Goal: Task Accomplishment & Management: Manage account settings

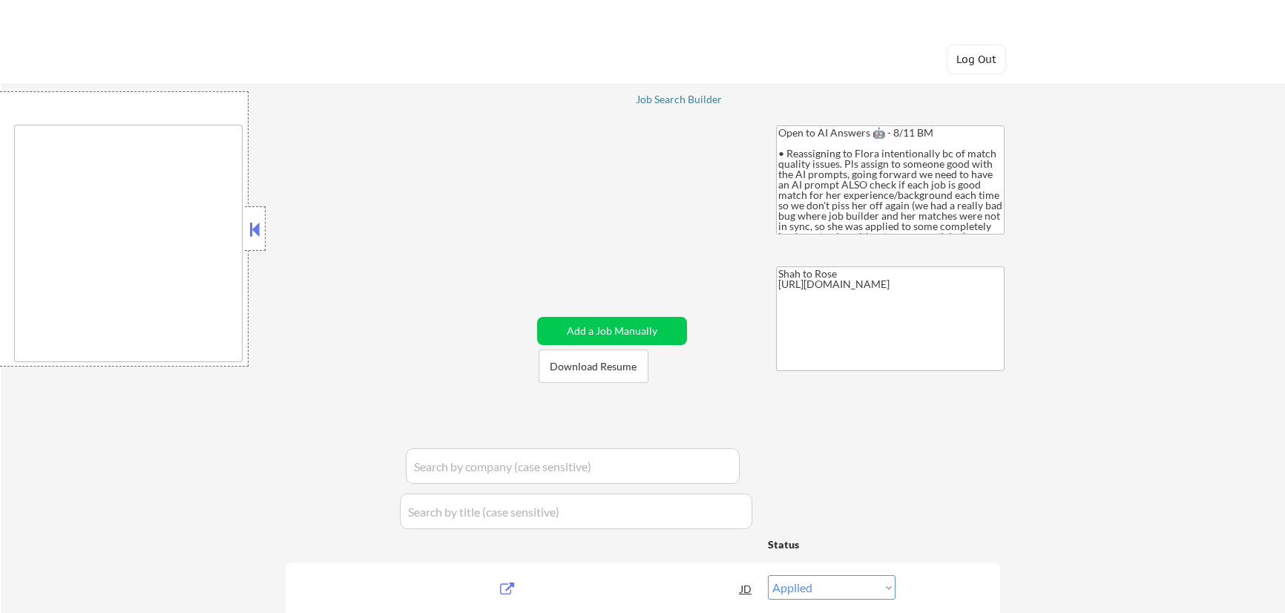
select select ""applied""
type textarea "remote"
select select ""pending""
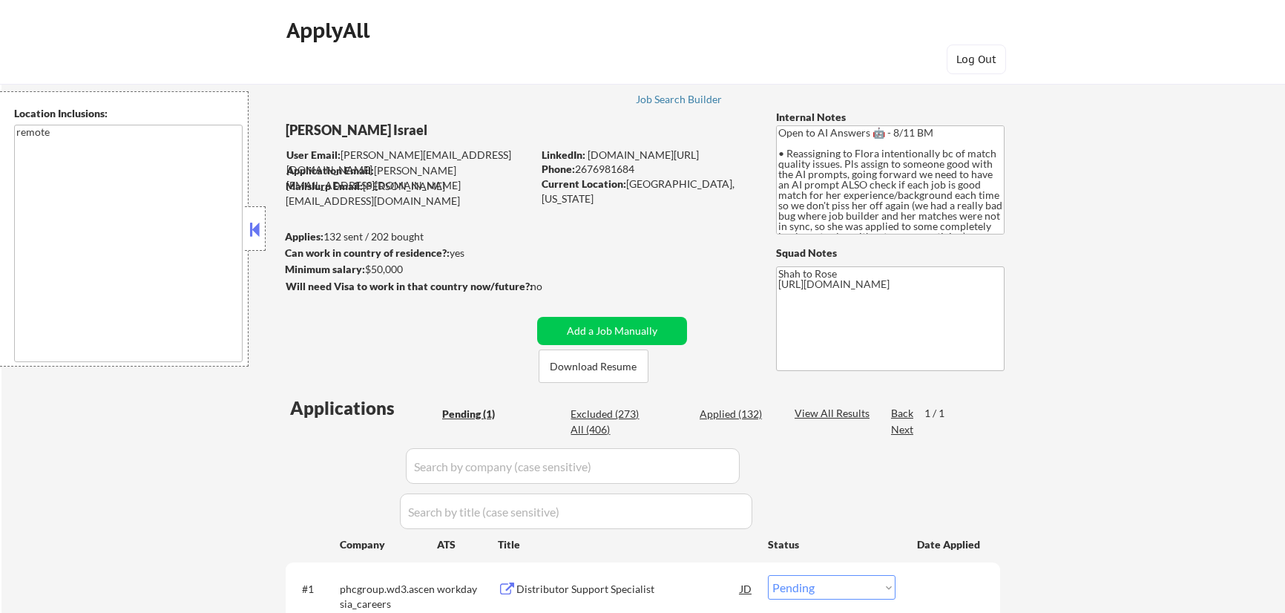
select select ""pending""
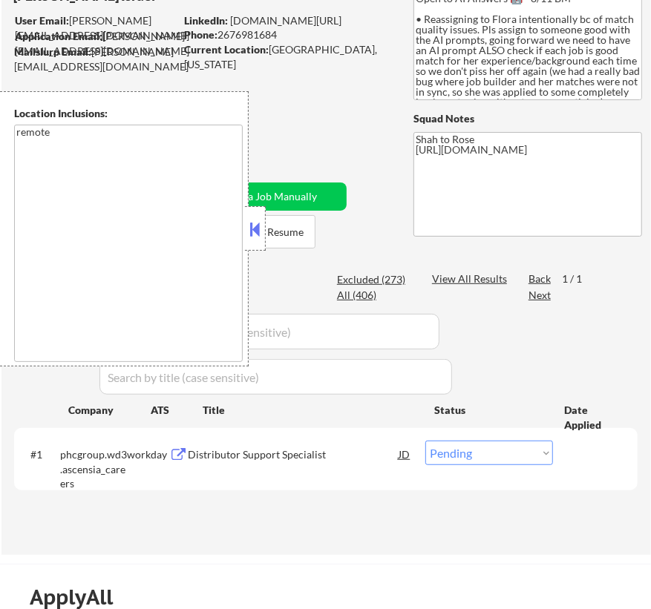
scroll to position [134, 0]
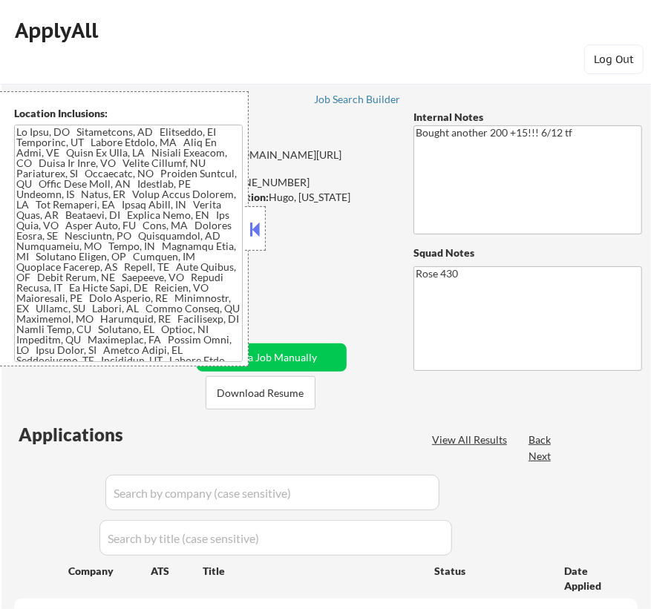
select select ""pending""
click at [260, 226] on button at bounding box center [255, 229] width 16 height 22
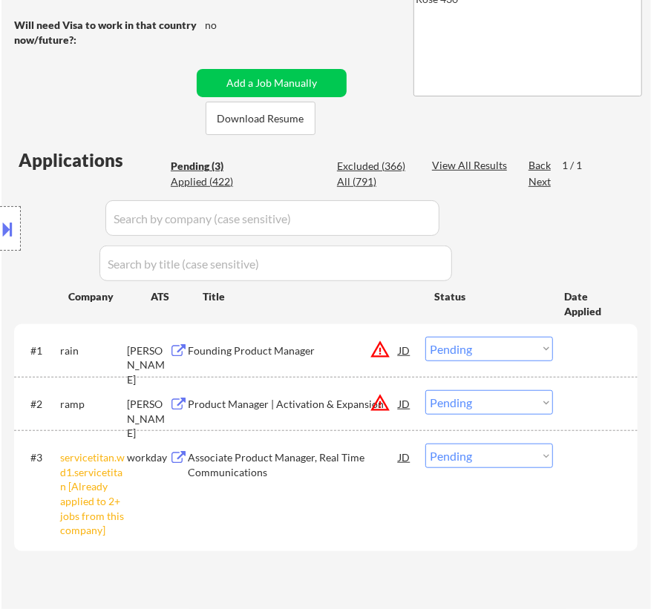
scroll to position [404, 0]
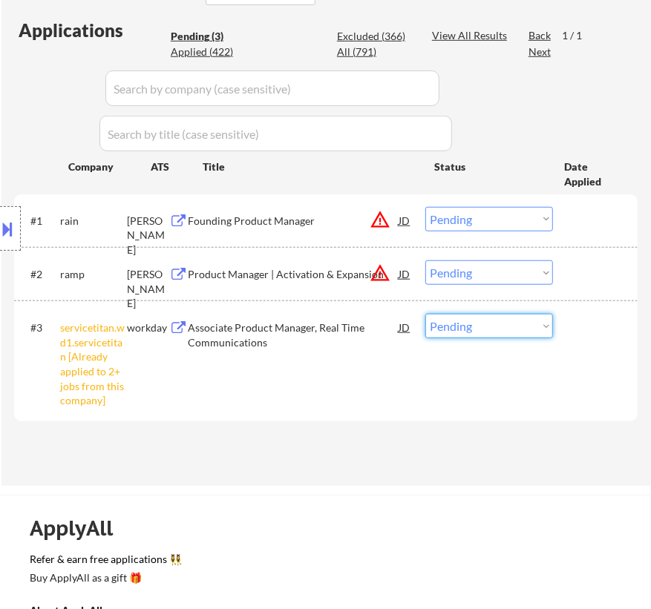
click at [482, 326] on select "Choose an option... Pending Applied Excluded (Questions) Excluded (Expired) Exc…" at bounding box center [489, 326] width 128 height 24
select select ""excluded__other_""
click at [425, 314] on select "Choose an option... Pending Applied Excluded (Questions) Excluded (Expired) Exc…" at bounding box center [489, 326] width 128 height 24
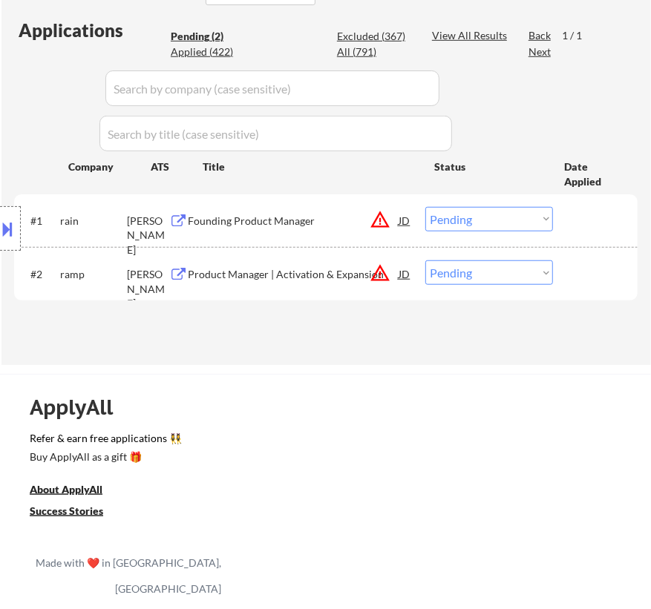
click at [324, 222] on div "Founding Product Manager" at bounding box center [293, 221] width 211 height 15
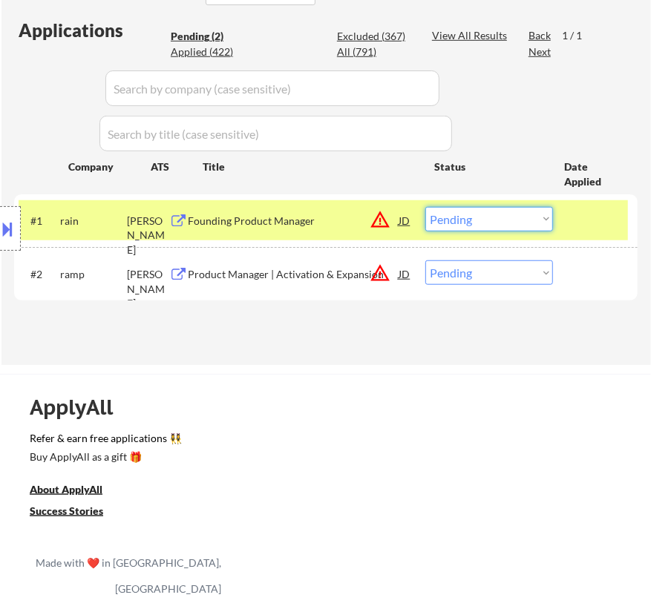
click at [491, 222] on select "Choose an option... Pending Applied Excluded (Questions) Excluded (Expired) Exc…" at bounding box center [489, 219] width 128 height 24
click at [425, 207] on select "Choose an option... Pending Applied Excluded (Questions) Excluded (Expired) Exc…" at bounding box center [489, 219] width 128 height 24
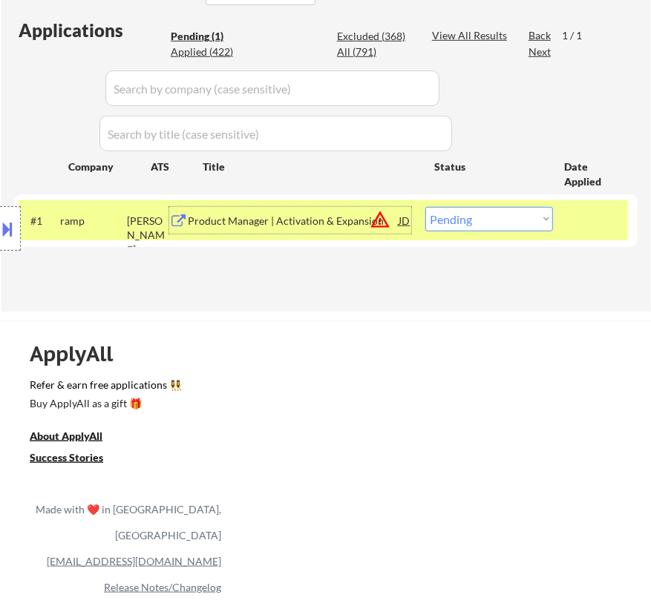
click at [327, 218] on div "Product Manager | Activation & Expansion" at bounding box center [293, 221] width 211 height 15
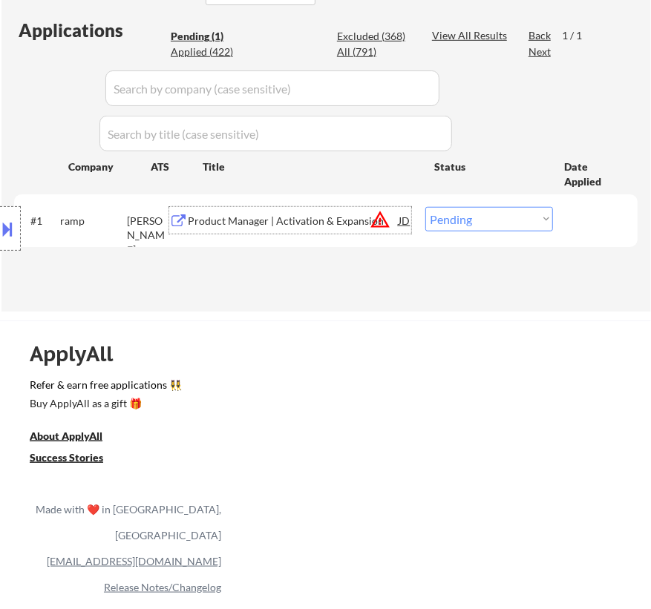
click at [475, 215] on select "Choose an option... Pending Applied Excluded (Questions) Excluded (Expired) Exc…" at bounding box center [489, 219] width 128 height 24
select select ""excluded__location_""
click at [425, 207] on select "Choose an option... Pending Applied Excluded (Questions) Excluded (Expired) Exc…" at bounding box center [489, 219] width 128 height 24
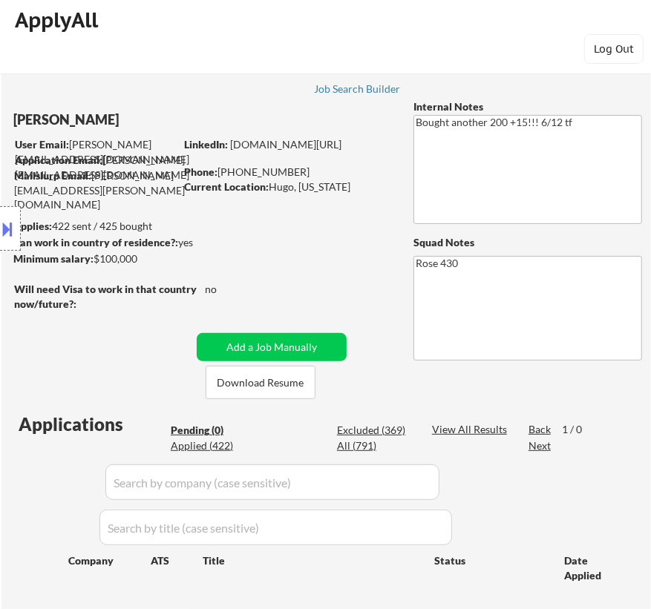
scroll to position [0, 0]
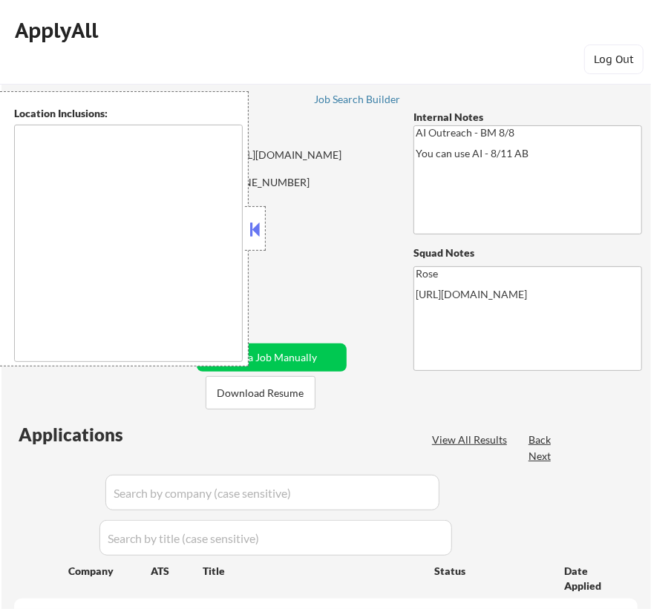
type textarea "Fountain Valley, CA Huntington Beach, CA Costa Mesa, CA Santa Ana, CA Garden Gr…"
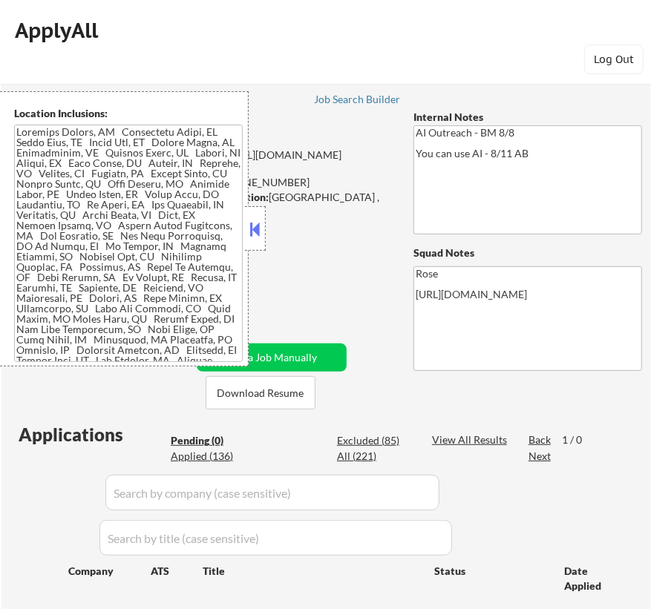
click at [253, 228] on button at bounding box center [255, 229] width 16 height 22
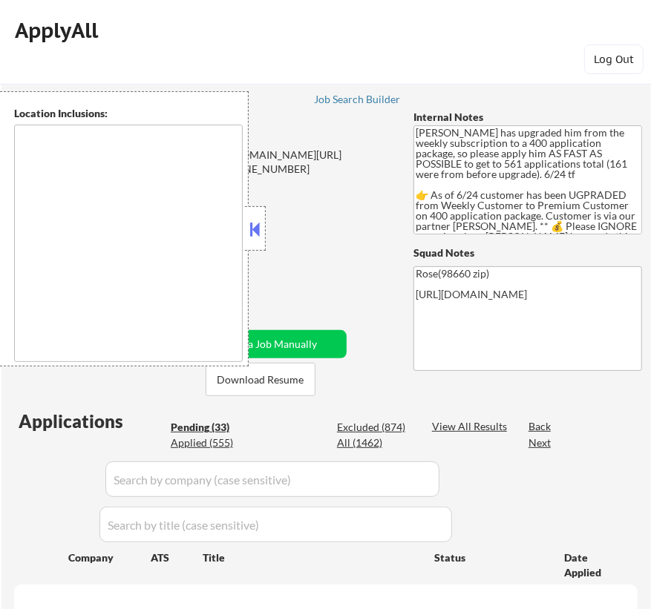
select select ""pending""
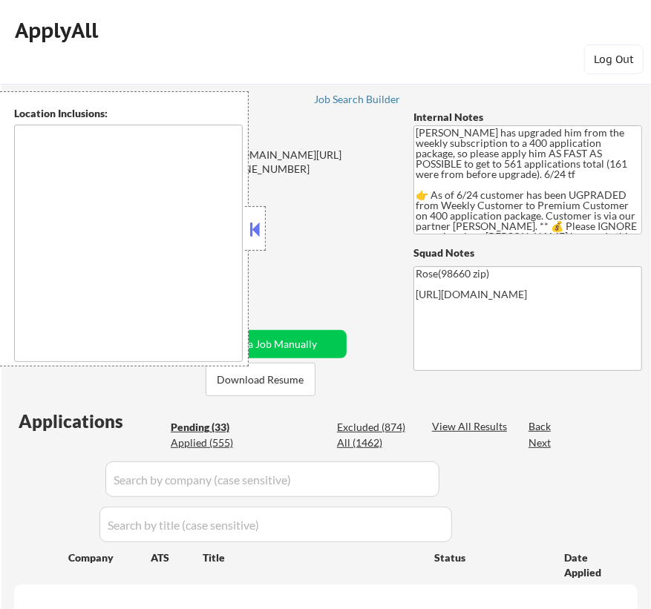
select select ""pending""
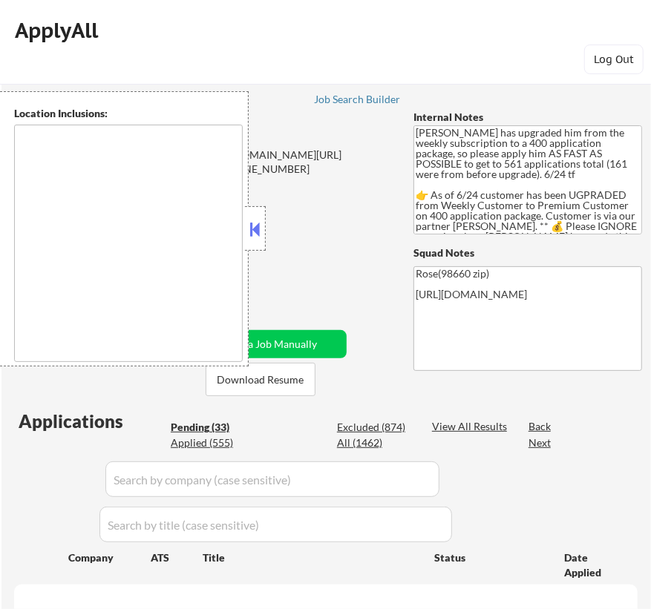
select select ""pending""
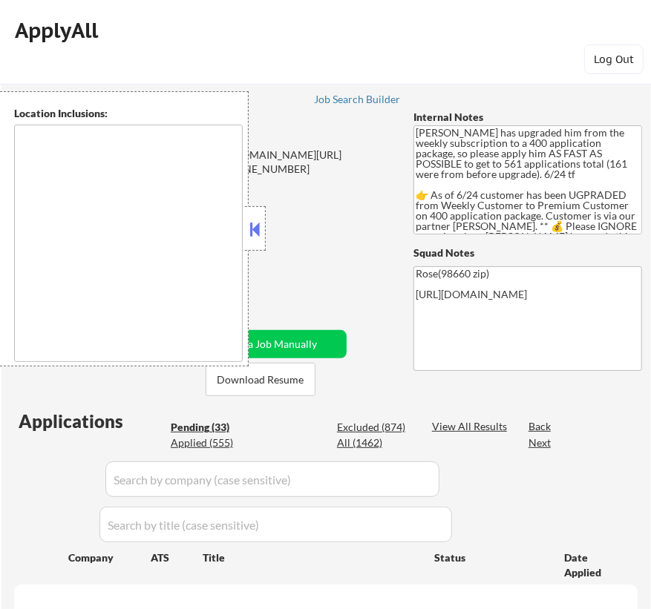
select select ""pending""
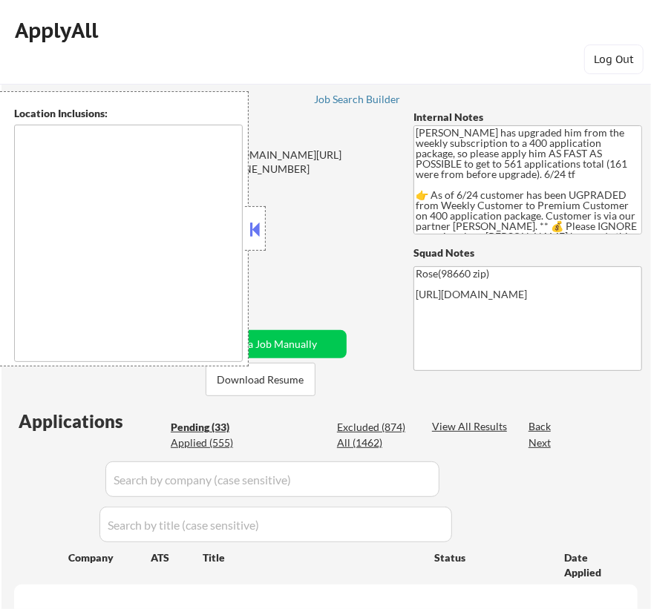
select select ""pending""
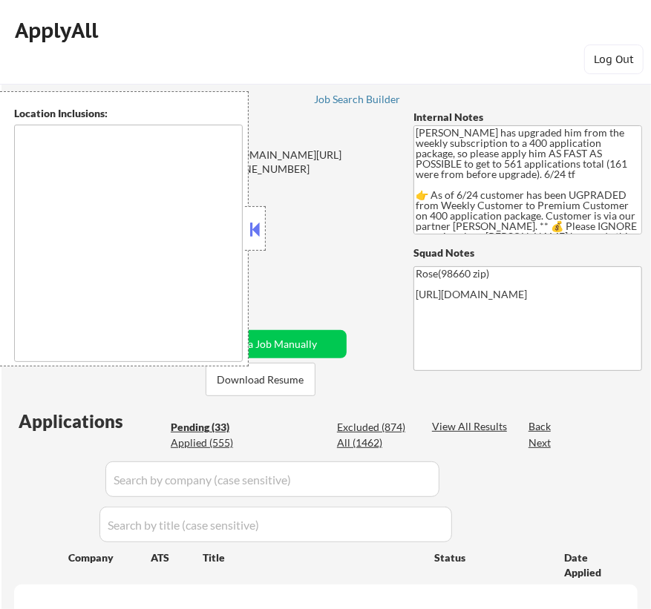
select select ""pending""
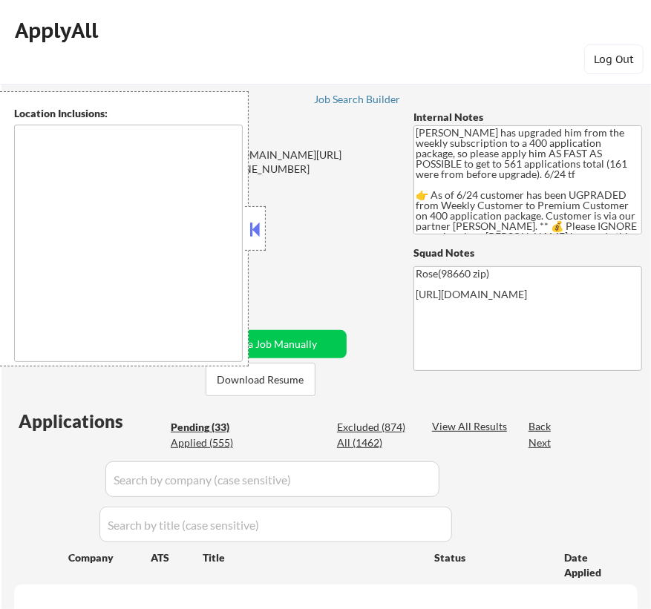
select select ""pending""
type textarea "[GEOGRAPHIC_DATA], OR [GEOGRAPHIC_DATA], [GEOGRAPHIC_DATA] [GEOGRAPHIC_DATA], […"
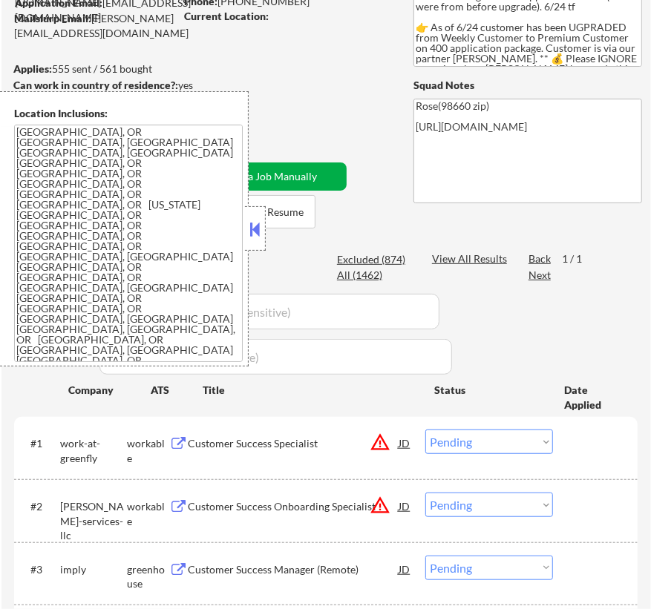
scroll to position [134, 0]
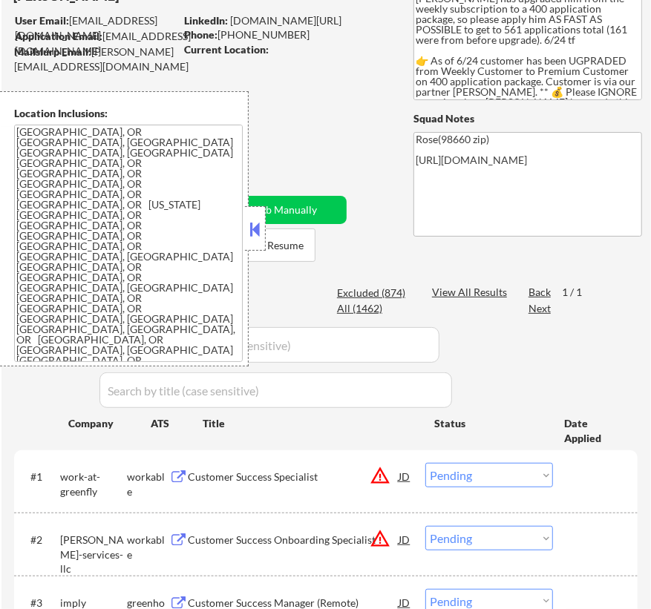
click at [255, 226] on button at bounding box center [255, 229] width 16 height 22
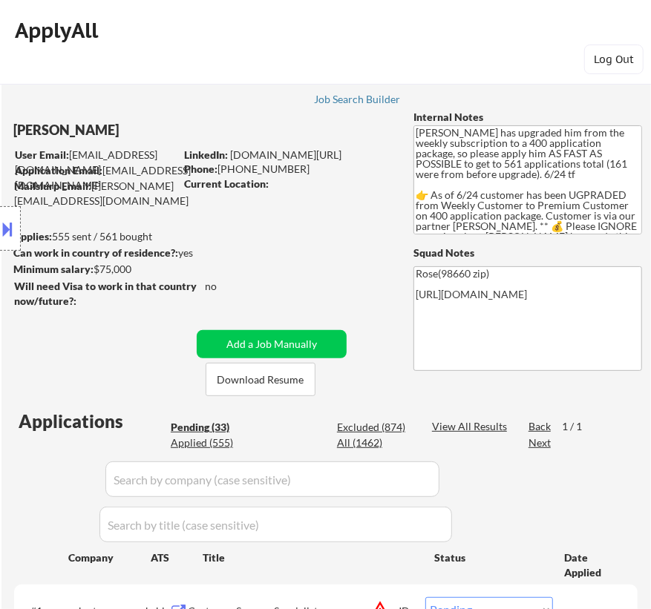
scroll to position [0, 0]
click at [349, 100] on div "Job Search Builder" at bounding box center [357, 99] width 87 height 10
select select ""pending""
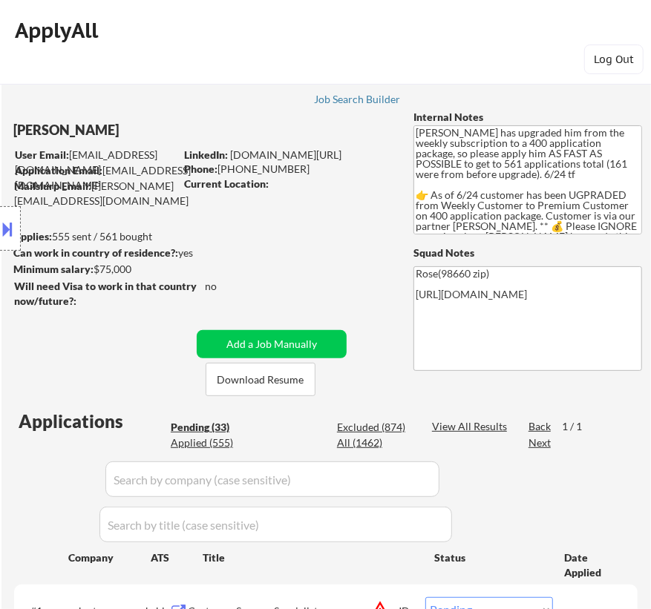
select select ""pending""
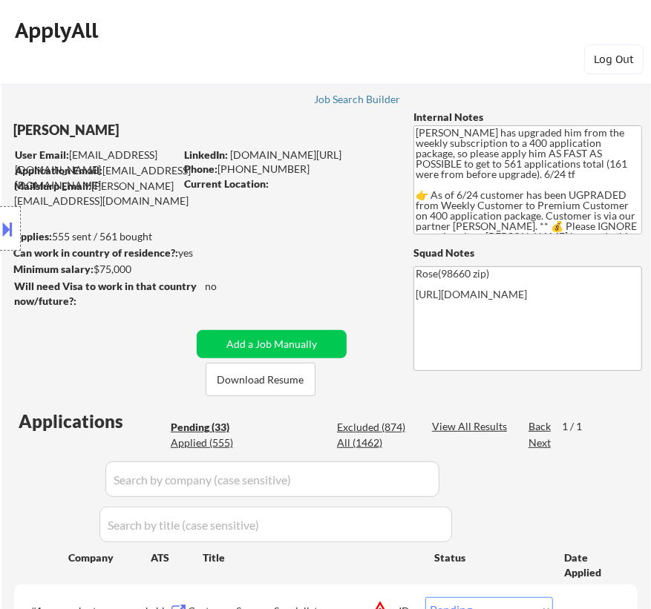
select select ""pending""
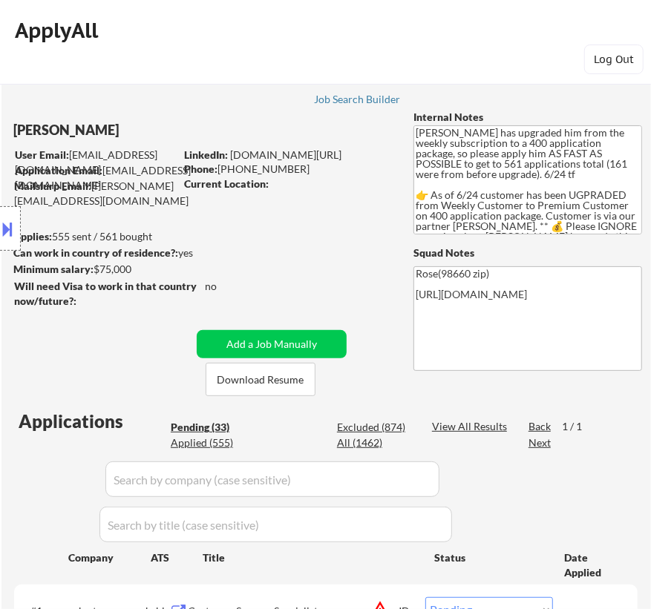
select select ""pending""
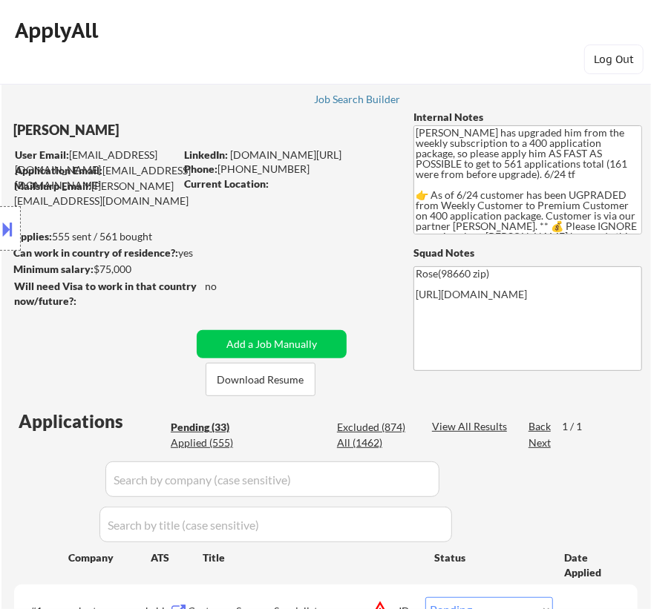
select select ""pending""
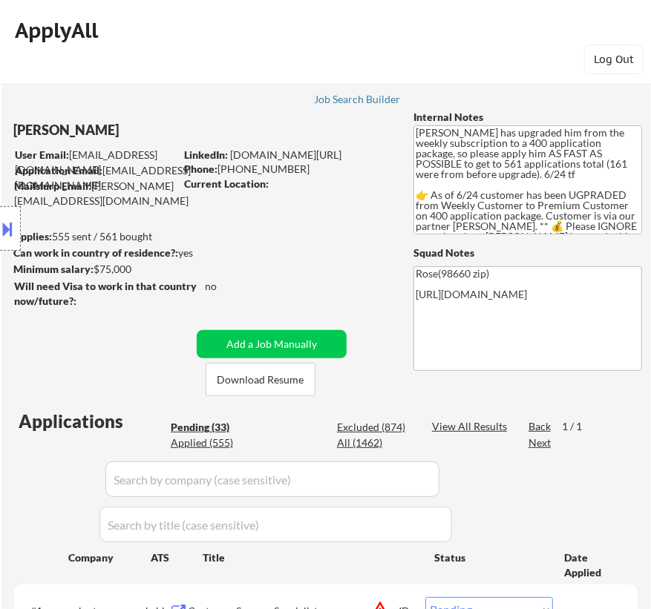
select select ""pending""
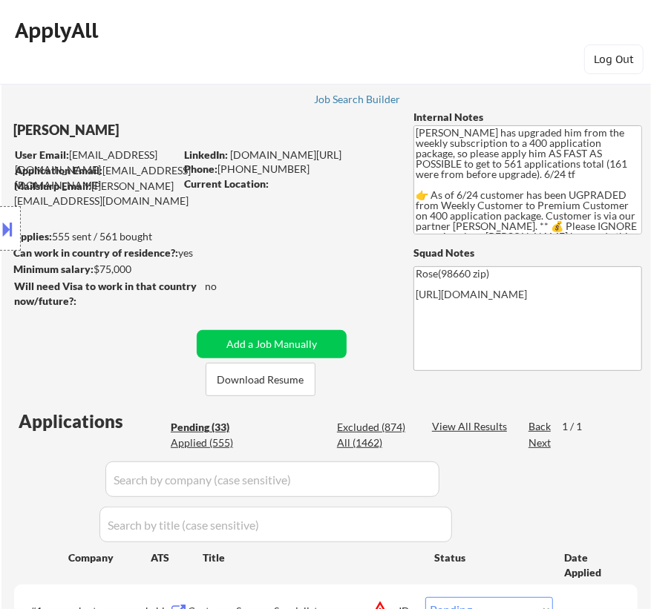
select select ""pending""
select select ""PLACEHOLDER_1427118222253""
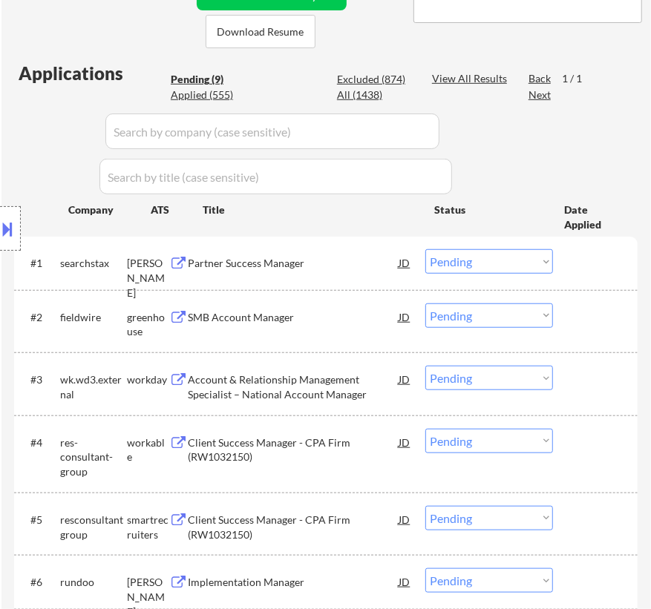
scroll to position [337, 0]
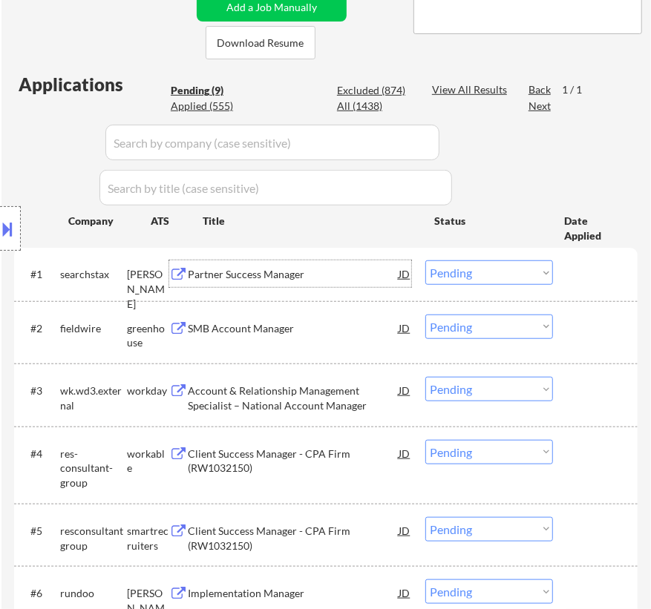
click at [329, 270] on div "Partner Success Manager" at bounding box center [293, 274] width 211 height 15
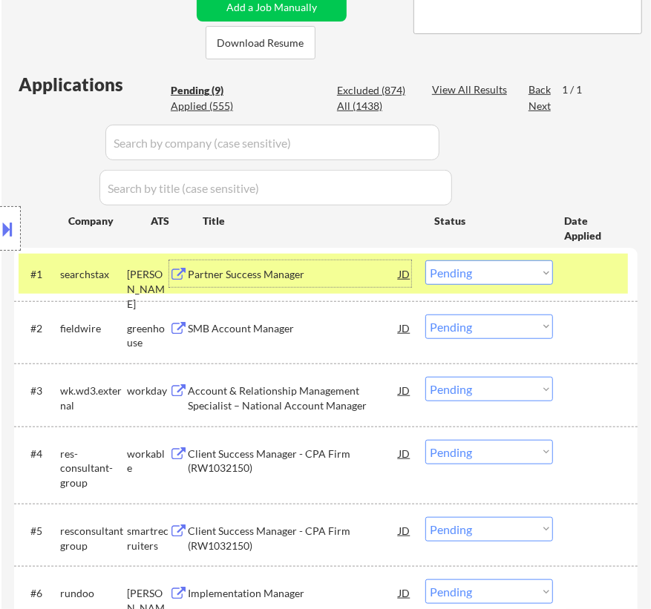
click at [475, 274] on select "Choose an option... Pending Applied Excluded (Questions) Excluded (Expired) Exc…" at bounding box center [489, 272] width 128 height 24
click at [425, 260] on select "Choose an option... Pending Applied Excluded (Questions) Excluded (Expired) Exc…" at bounding box center [489, 272] width 128 height 24
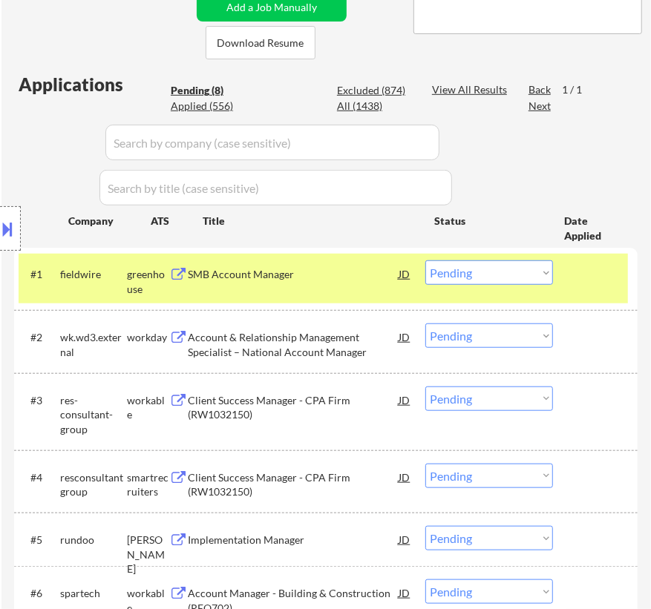
click at [257, 286] on div "Location Inclusions: [GEOGRAPHIC_DATA], [GEOGRAPHIC_DATA] [GEOGRAPHIC_DATA], [G…" at bounding box center [133, 228] width 266 height 275
click at [322, 266] on div "SMB Account Manager" at bounding box center [293, 273] width 211 height 27
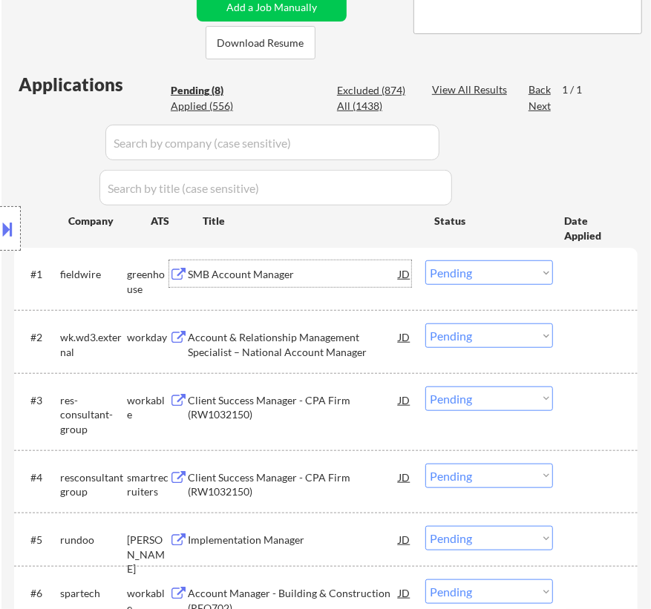
click at [484, 272] on select "Choose an option... Pending Applied Excluded (Questions) Excluded (Expired) Exc…" at bounding box center [489, 272] width 128 height 24
click at [425, 260] on select "Choose an option... Pending Applied Excluded (Questions) Excluded (Expired) Exc…" at bounding box center [489, 272] width 128 height 24
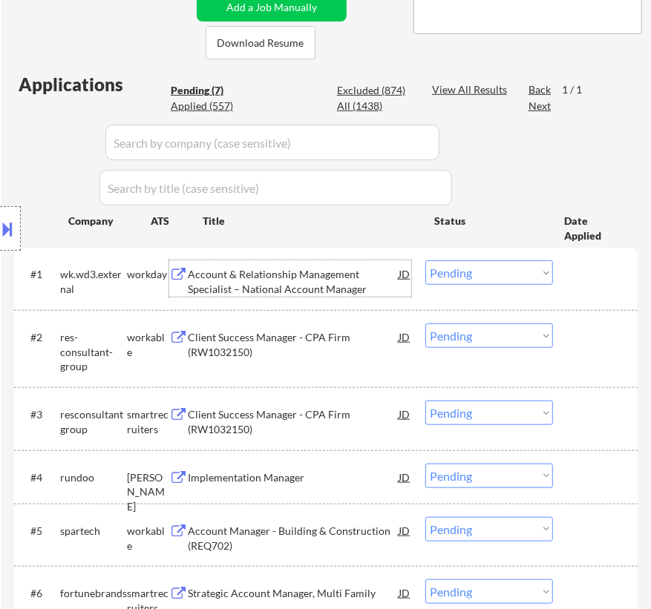
click at [294, 292] on div "Account & Relationship Management Specialist – National Account Manager" at bounding box center [293, 281] width 211 height 29
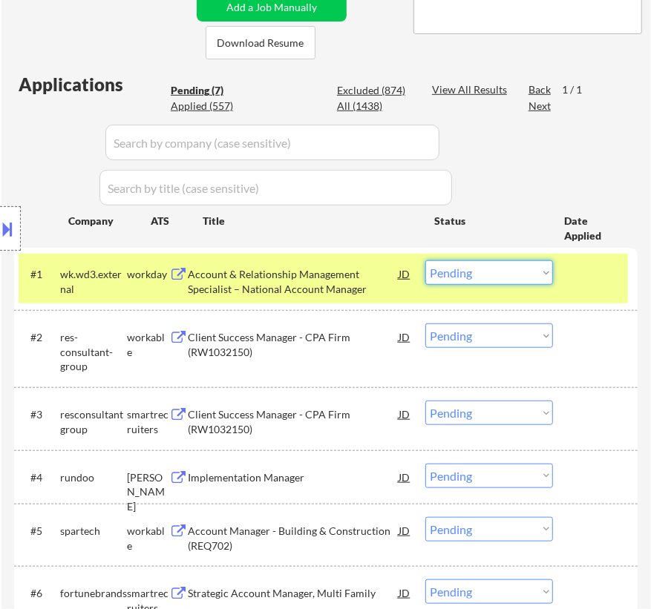
click at [487, 275] on select "Choose an option... Pending Applied Excluded (Questions) Excluded (Expired) Exc…" at bounding box center [489, 272] width 128 height 24
click at [425, 260] on select "Choose an option... Pending Applied Excluded (Questions) Excluded (Expired) Exc…" at bounding box center [489, 272] width 128 height 24
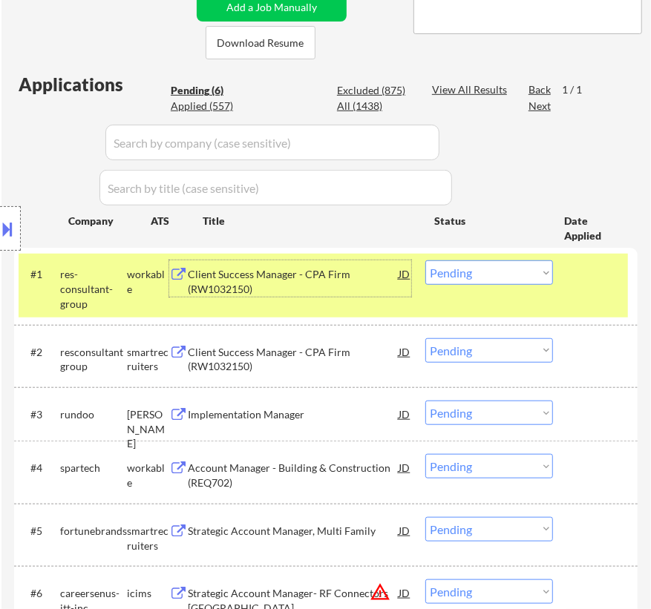
click at [351, 289] on div "Client Success Manager - CPA Firm (RW1032150)" at bounding box center [293, 281] width 211 height 29
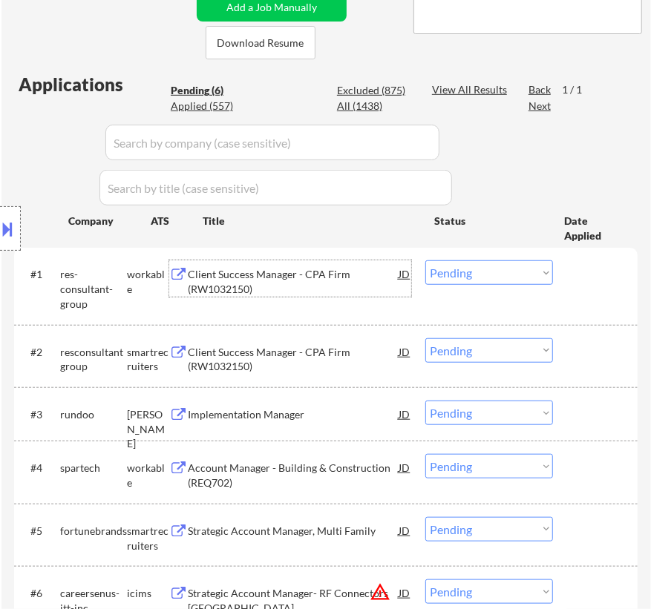
click at [479, 269] on select "Choose an option... Pending Applied Excluded (Questions) Excluded (Expired) Exc…" at bounding box center [489, 272] width 128 height 24
click at [425, 260] on select "Choose an option... Pending Applied Excluded (Questions) Excluded (Expired) Exc…" at bounding box center [489, 272] width 128 height 24
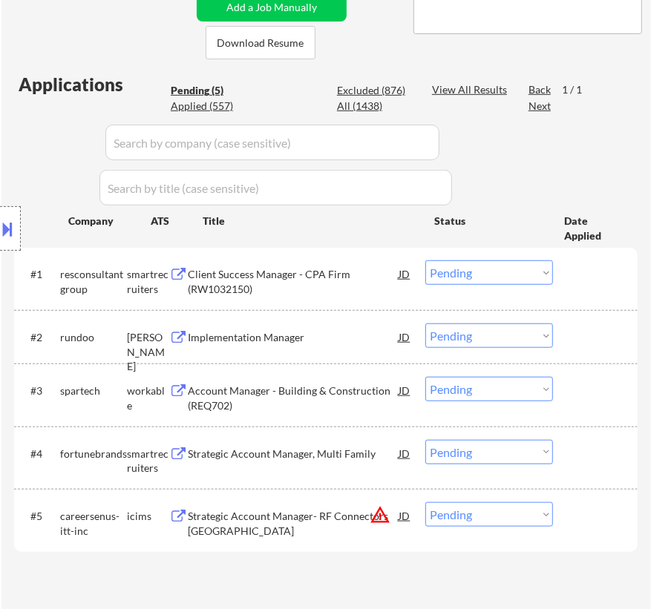
click at [296, 278] on div "Client Success Manager - CPA Firm (RW1032150)" at bounding box center [293, 281] width 211 height 29
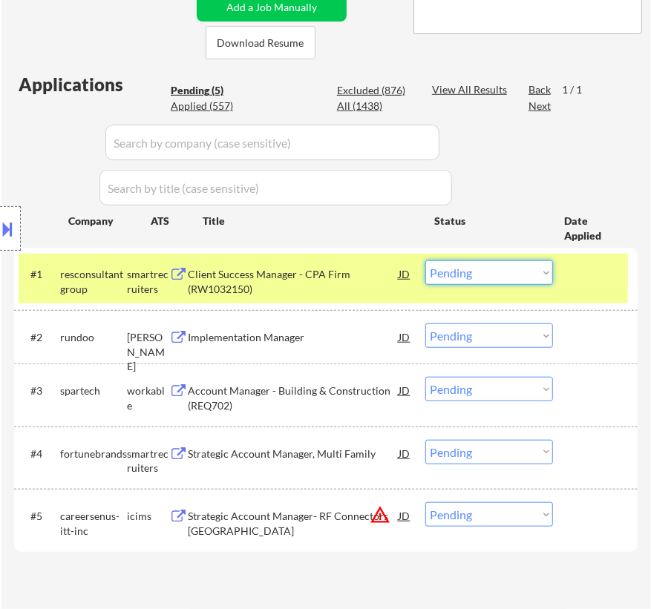
click at [473, 274] on select "Choose an option... Pending Applied Excluded (Questions) Excluded (Expired) Exc…" at bounding box center [489, 272] width 128 height 24
click at [425, 260] on select "Choose an option... Pending Applied Excluded (Questions) Excluded (Expired) Exc…" at bounding box center [489, 272] width 128 height 24
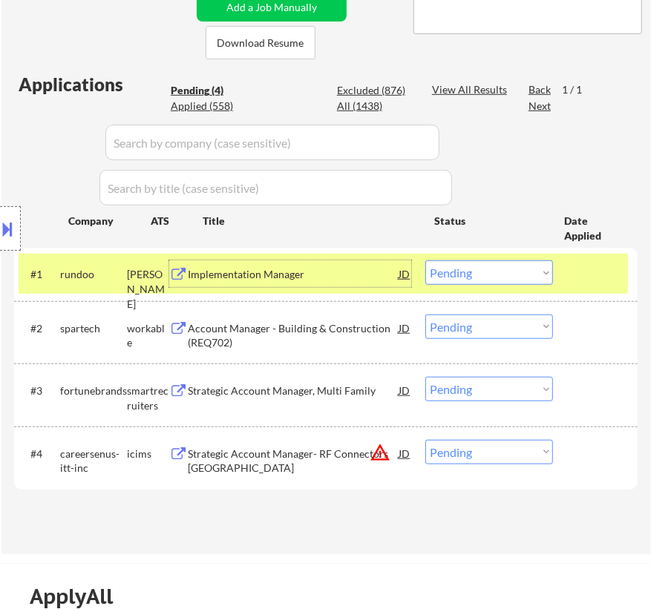
click at [313, 274] on div "Implementation Manager" at bounding box center [293, 274] width 211 height 15
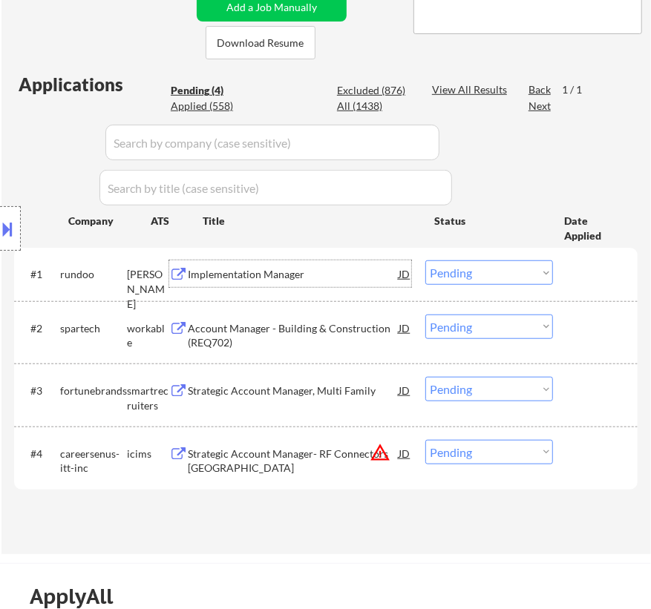
click at [7, 223] on button at bounding box center [8, 229] width 16 height 24
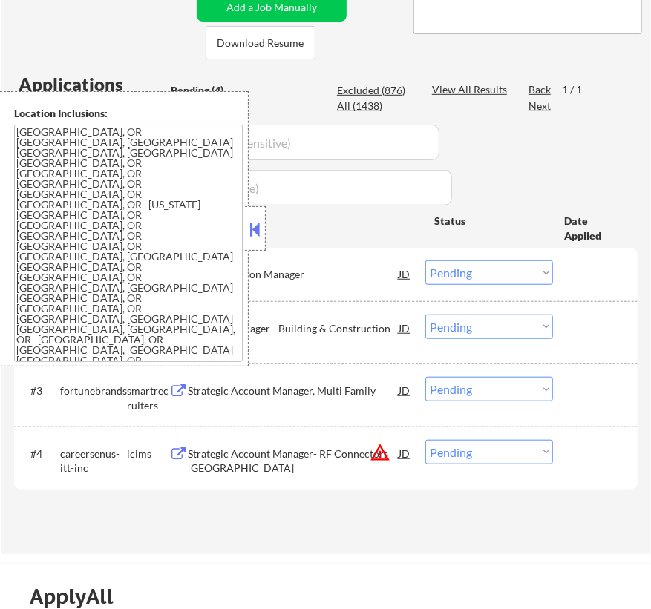
click at [251, 232] on button at bounding box center [255, 229] width 16 height 22
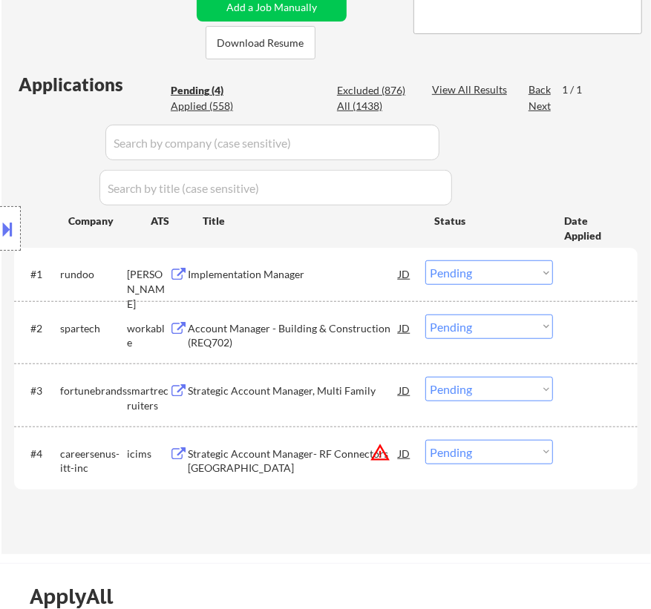
click at [481, 270] on select "Choose an option... Pending Applied Excluded (Questions) Excluded (Expired) Exc…" at bounding box center [489, 272] width 128 height 24
click at [425, 260] on select "Choose an option... Pending Applied Excluded (Questions) Excluded (Expired) Exc…" at bounding box center [489, 272] width 128 height 24
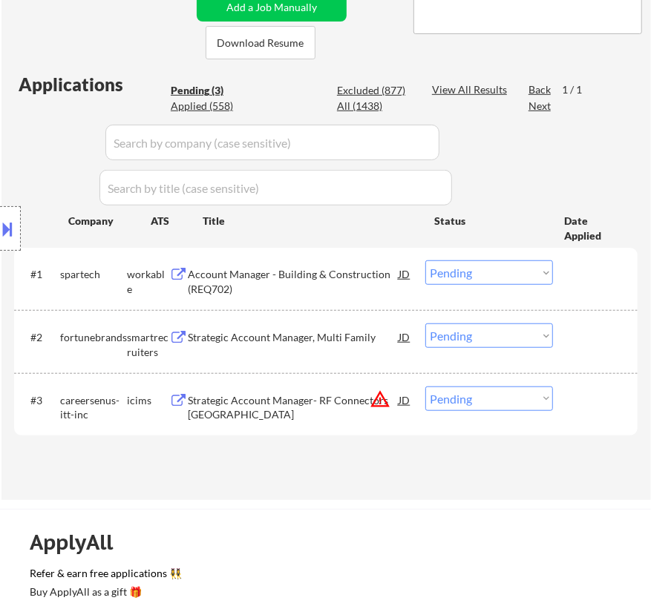
click at [350, 280] on div "Account Manager - Building & Construction (REQ702)" at bounding box center [293, 281] width 211 height 29
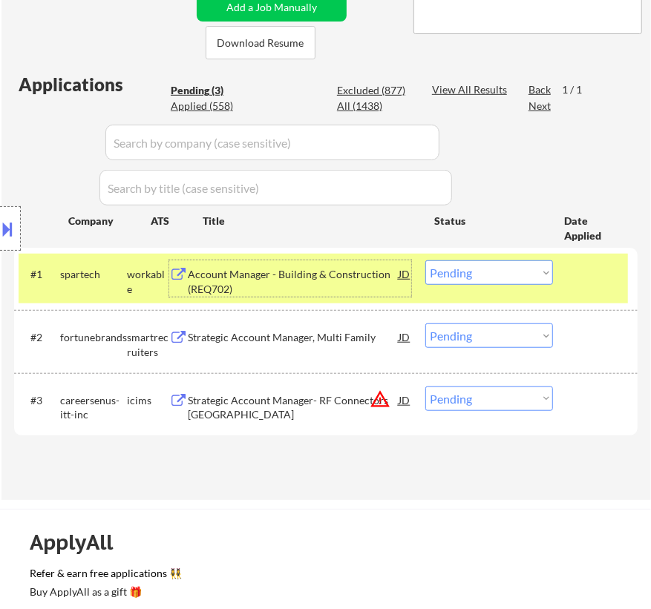
click at [496, 275] on select "Choose an option... Pending Applied Excluded (Questions) Excluded (Expired) Exc…" at bounding box center [489, 272] width 128 height 24
click at [425, 260] on select "Choose an option... Pending Applied Excluded (Questions) Excluded (Expired) Exc…" at bounding box center [489, 272] width 128 height 24
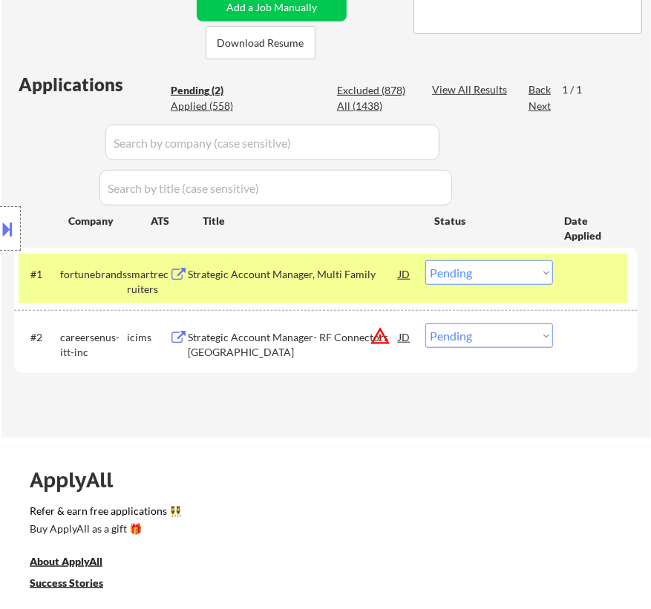
click at [376, 281] on div "Strategic Account Manager, Multi Family" at bounding box center [293, 274] width 211 height 15
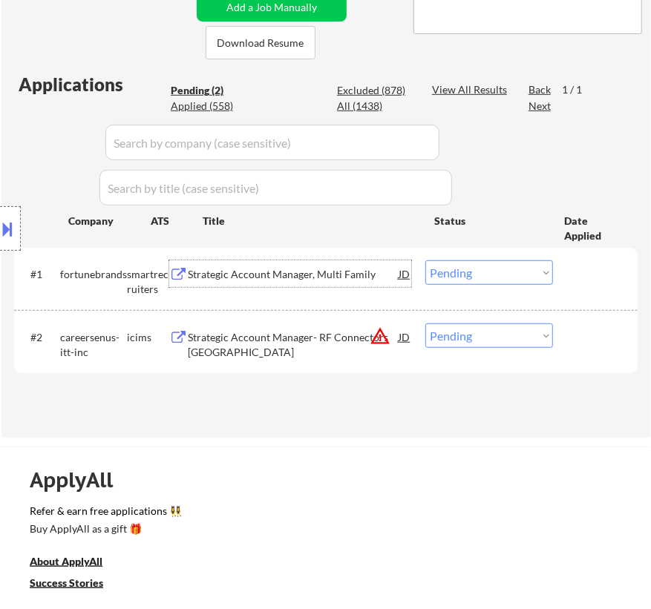
click at [455, 275] on select "Choose an option... Pending Applied Excluded (Questions) Excluded (Expired) Exc…" at bounding box center [489, 272] width 128 height 24
click at [425, 260] on select "Choose an option... Pending Applied Excluded (Questions) Excluded (Expired) Exc…" at bounding box center [489, 272] width 128 height 24
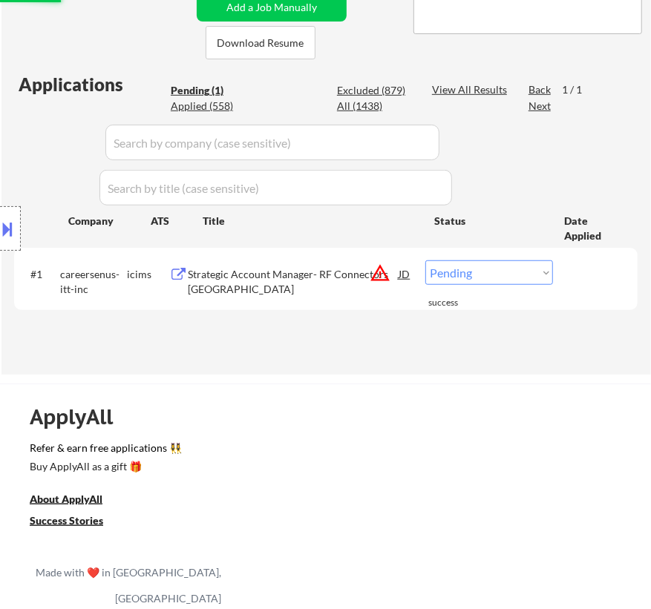
click at [346, 279] on div "Strategic Account Manager- RF Connectors [GEOGRAPHIC_DATA]" at bounding box center [293, 281] width 211 height 29
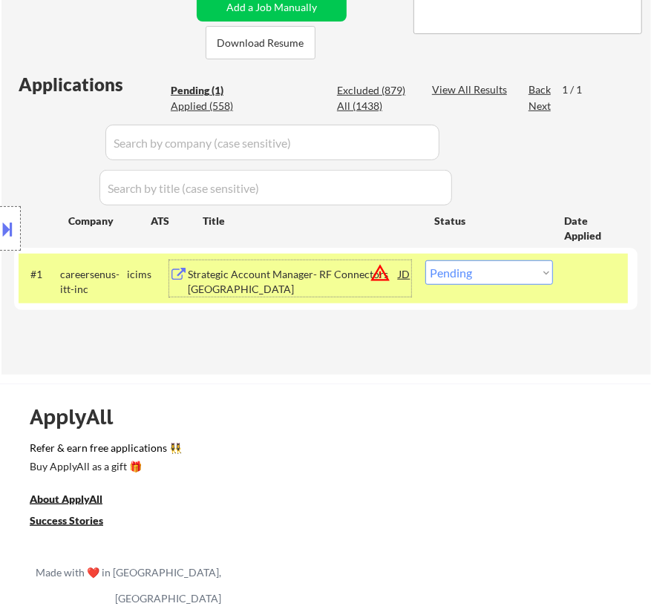
click at [473, 274] on select "Choose an option... Pending Applied Excluded (Questions) Excluded (Expired) Exc…" at bounding box center [489, 272] width 128 height 24
select select ""excluded__location_""
click at [425, 260] on select "Choose an option... Pending Applied Excluded (Questions) Excluded (Expired) Exc…" at bounding box center [489, 272] width 128 height 24
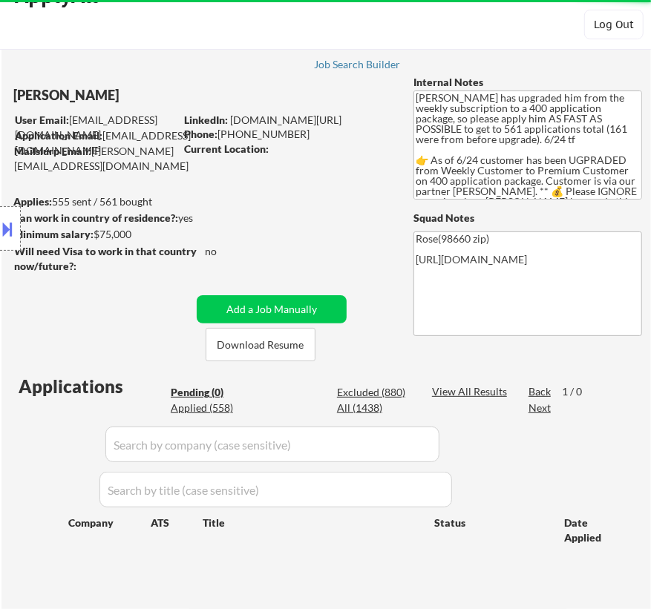
scroll to position [0, 0]
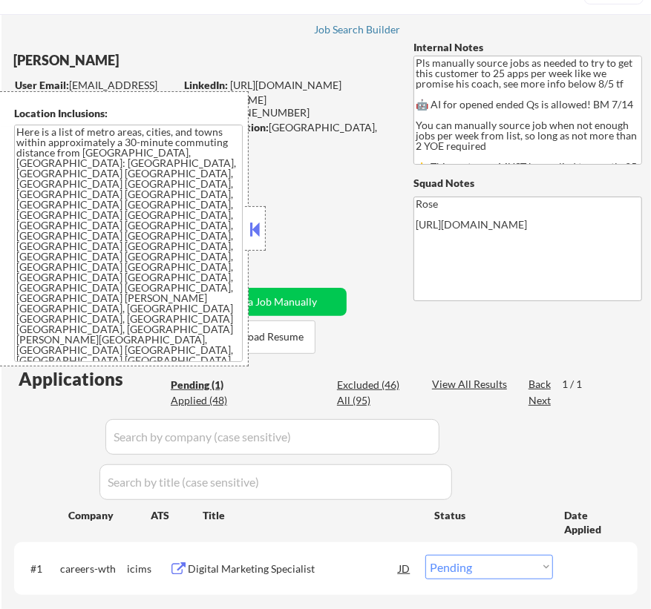
scroll to position [134, 0]
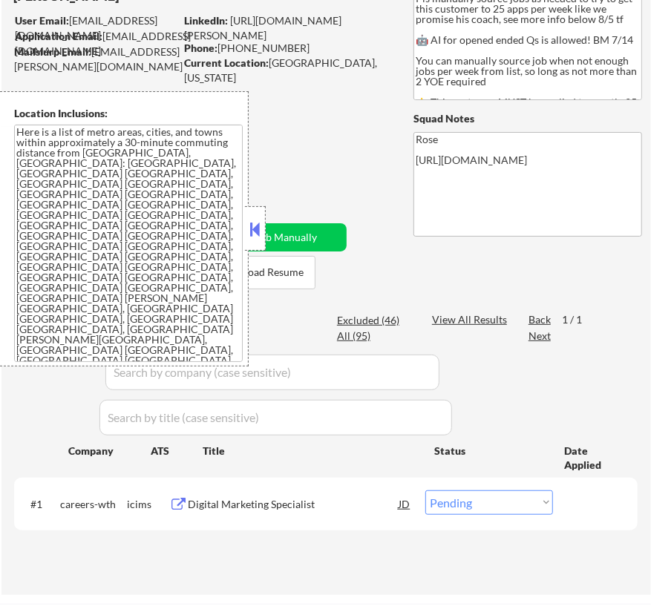
click at [255, 230] on button at bounding box center [255, 229] width 16 height 22
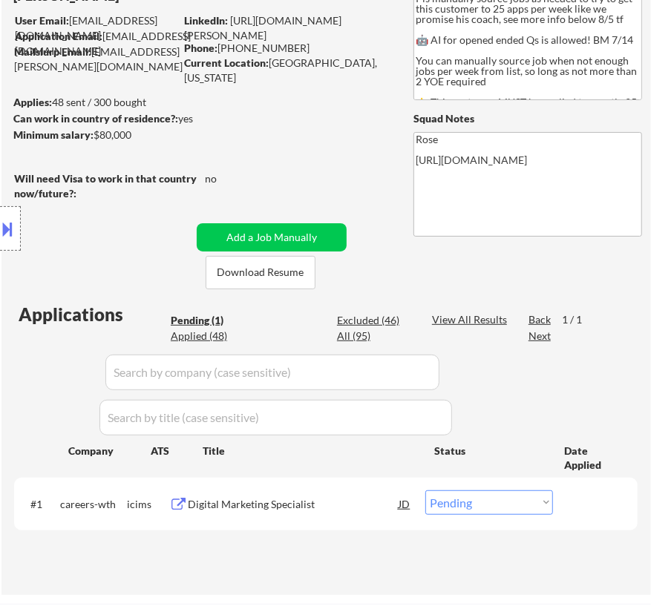
click at [290, 505] on div "Digital Marketing Specialist" at bounding box center [293, 504] width 211 height 15
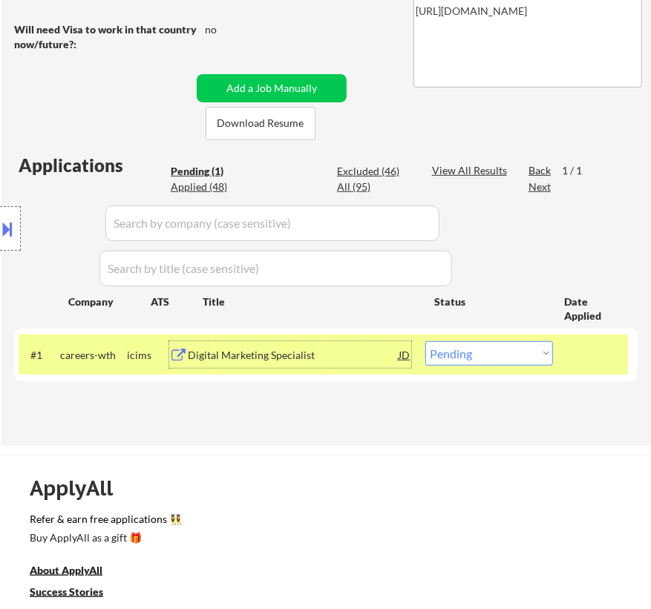
scroll to position [337, 0]
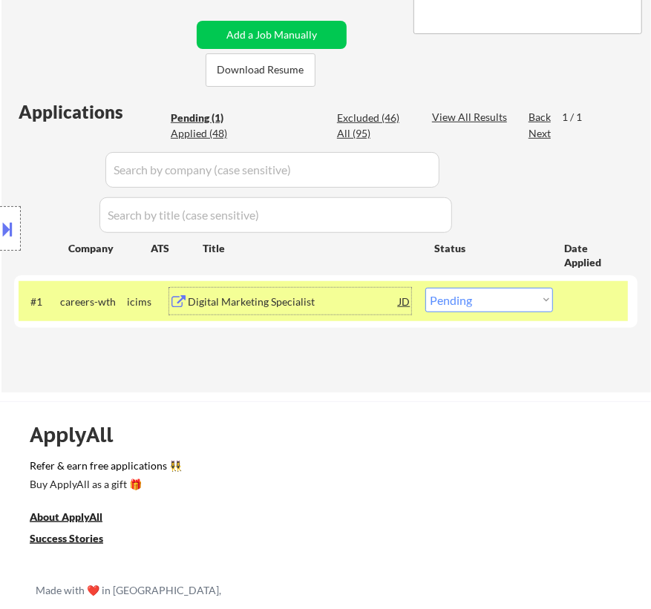
click at [491, 306] on select "Choose an option... Pending Applied Excluded (Questions) Excluded (Expired) Exc…" at bounding box center [489, 300] width 128 height 24
select select ""applied""
click at [425, 288] on select "Choose an option... Pending Applied Excluded (Questions) Excluded (Expired) Exc…" at bounding box center [489, 300] width 128 height 24
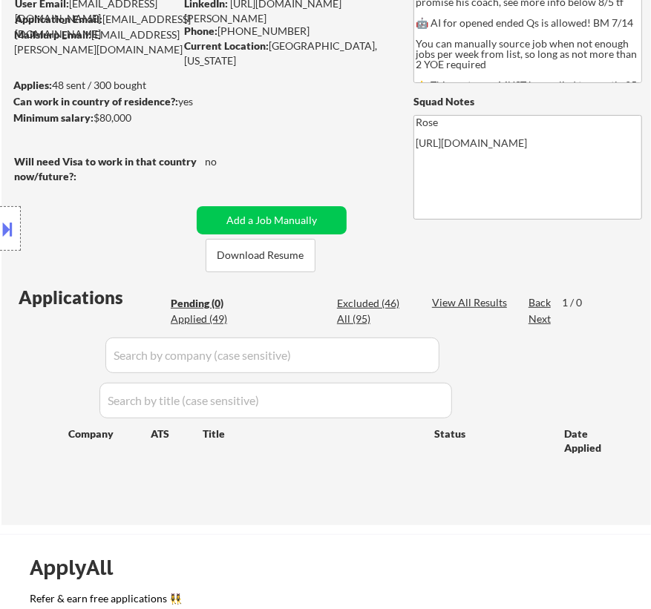
scroll to position [134, 0]
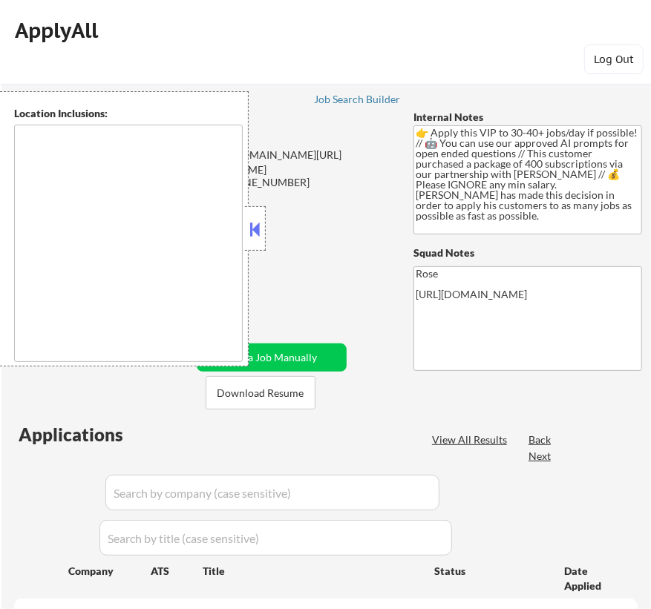
select select ""pending""
type textarea "remote"
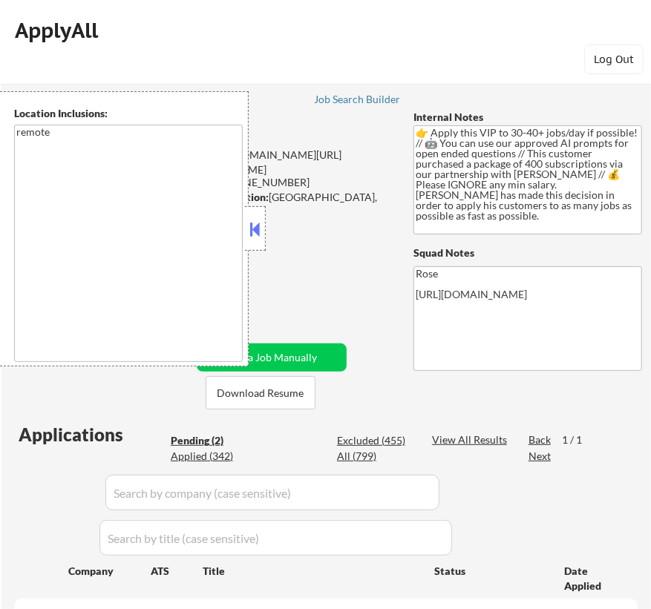
click at [252, 226] on button at bounding box center [255, 229] width 16 height 22
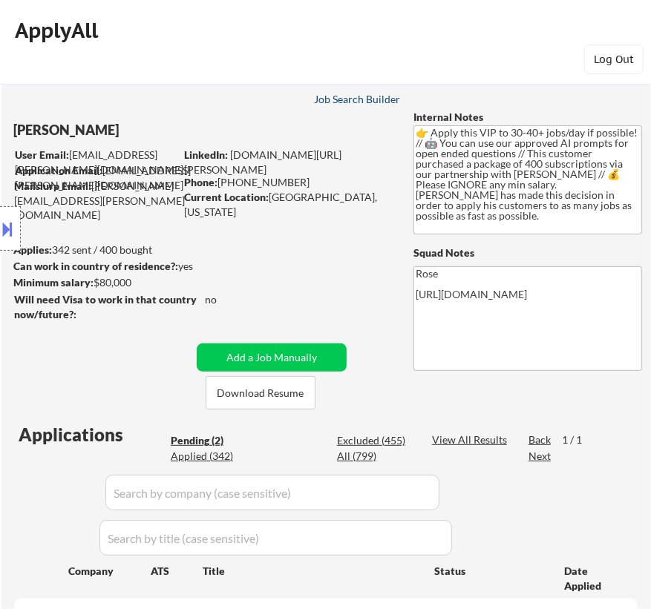
click at [353, 94] on div "Job Search Builder" at bounding box center [357, 99] width 87 height 10
select select ""pending""
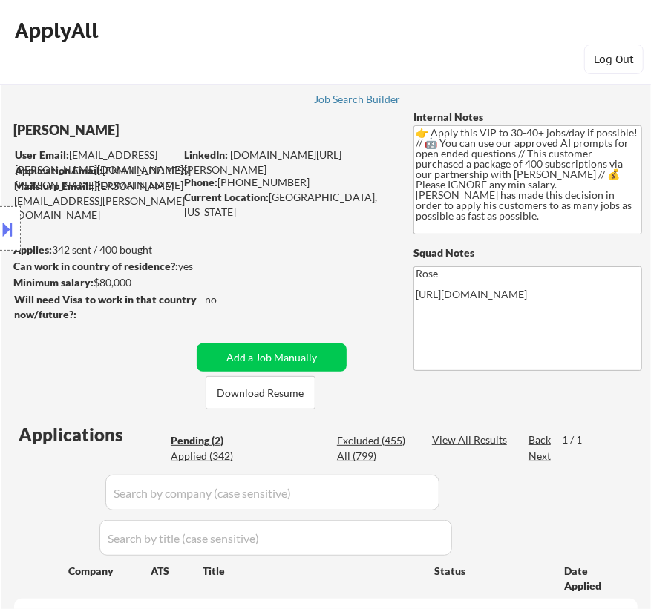
select select ""pending""
select select ""PLACEHOLDER_1427118222253""
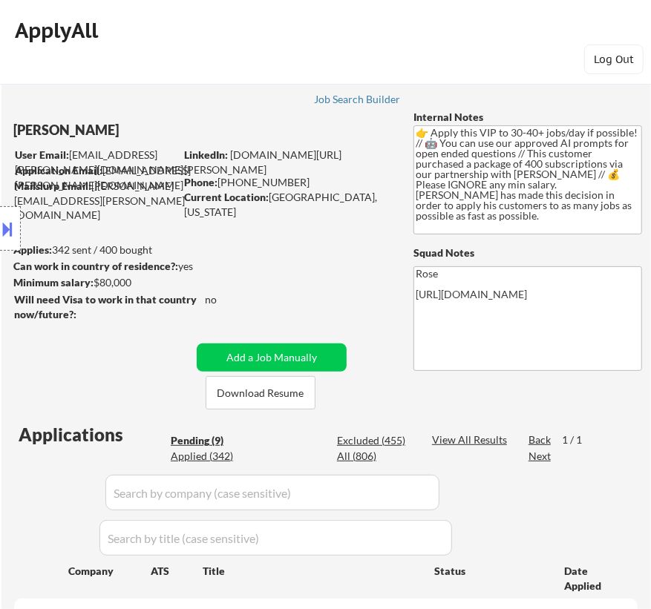
select select ""pending""
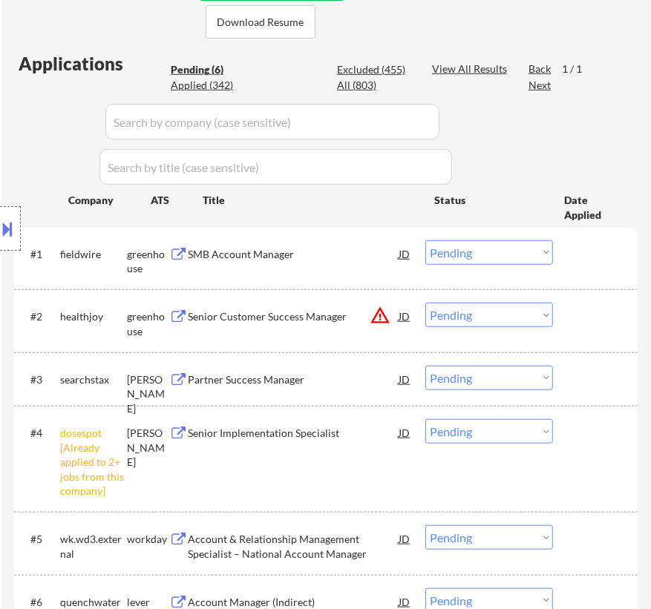
scroll to position [404, 0]
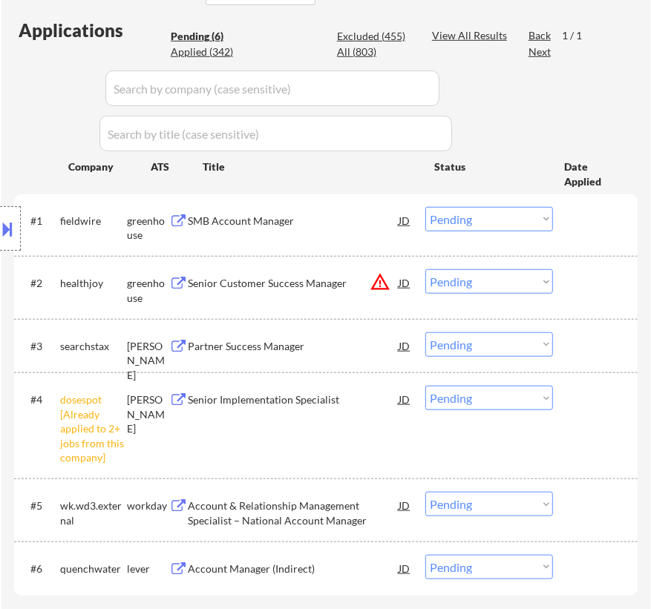
click at [520, 393] on select "Choose an option... Pending Applied Excluded (Questions) Excluded (Expired) Exc…" at bounding box center [489, 398] width 128 height 24
click at [425, 386] on select "Choose an option... Pending Applied Excluded (Questions) Excluded (Expired) Exc…" at bounding box center [489, 398] width 128 height 24
select select ""pending""
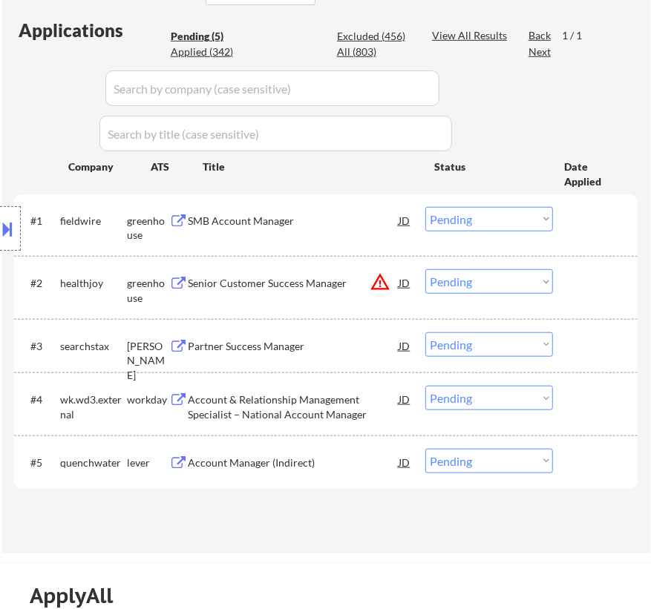
click at [300, 229] on div "SMB Account Manager" at bounding box center [293, 220] width 211 height 27
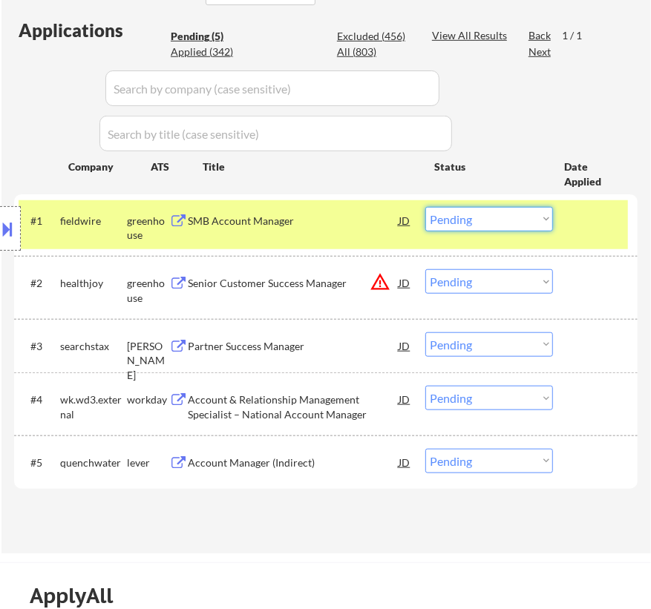
click at [490, 223] on select "Choose an option... Pending Applied Excluded (Questions) Excluded (Expired) Exc…" at bounding box center [489, 219] width 128 height 24
click at [425, 207] on select "Choose an option... Pending Applied Excluded (Questions) Excluded (Expired) Exc…" at bounding box center [489, 219] width 128 height 24
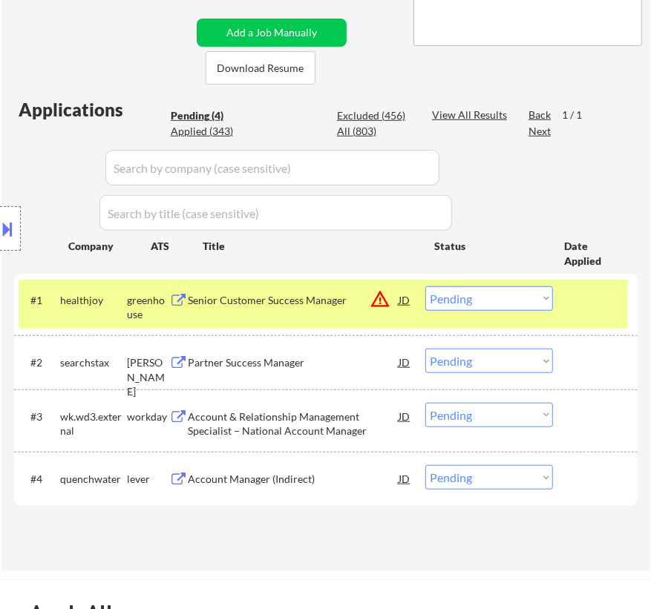
scroll to position [337, 0]
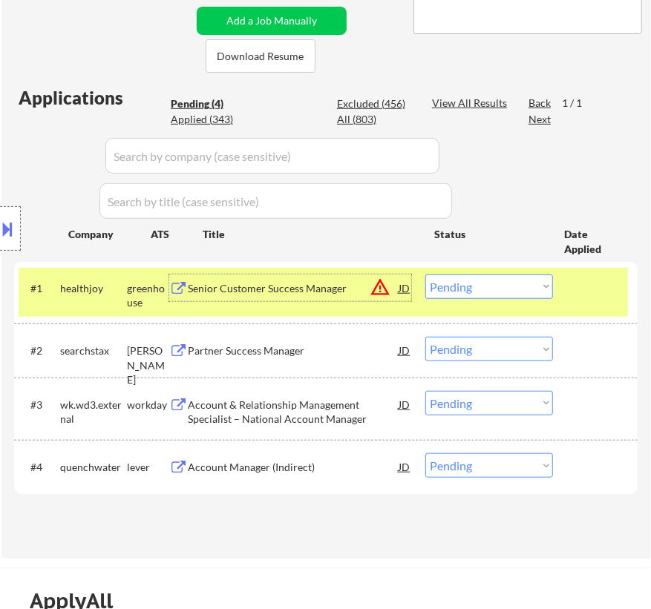
click at [341, 291] on div "Senior Customer Success Manager" at bounding box center [293, 288] width 211 height 15
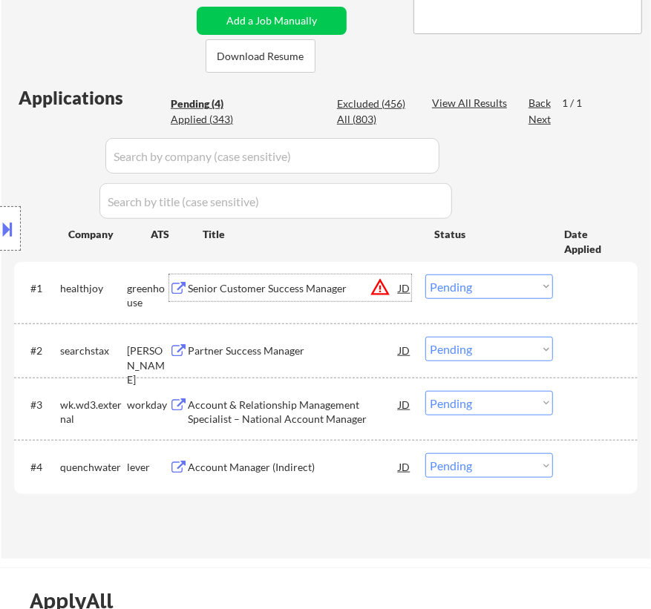
click at [312, 290] on div "Senior Customer Success Manager" at bounding box center [293, 288] width 211 height 15
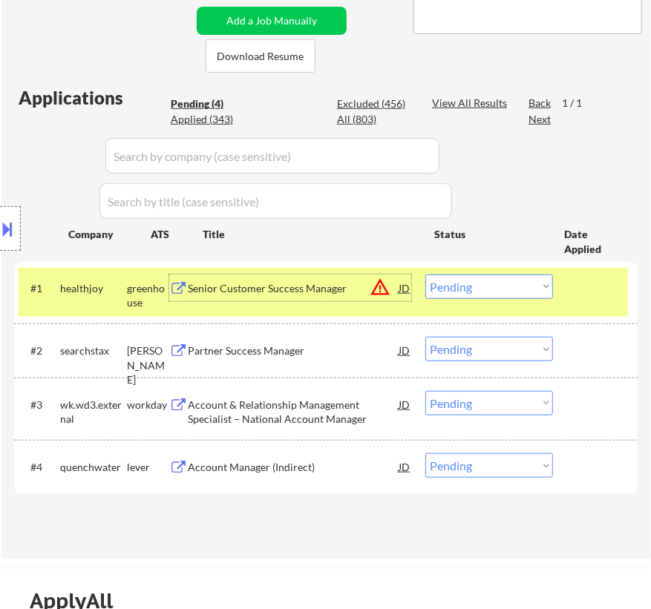
click at [473, 285] on select "Choose an option... Pending Applied Excluded (Questions) Excluded (Expired) Exc…" at bounding box center [489, 287] width 128 height 24
click at [425, 275] on select "Choose an option... Pending Applied Excluded (Questions) Excluded (Expired) Exc…" at bounding box center [489, 287] width 128 height 24
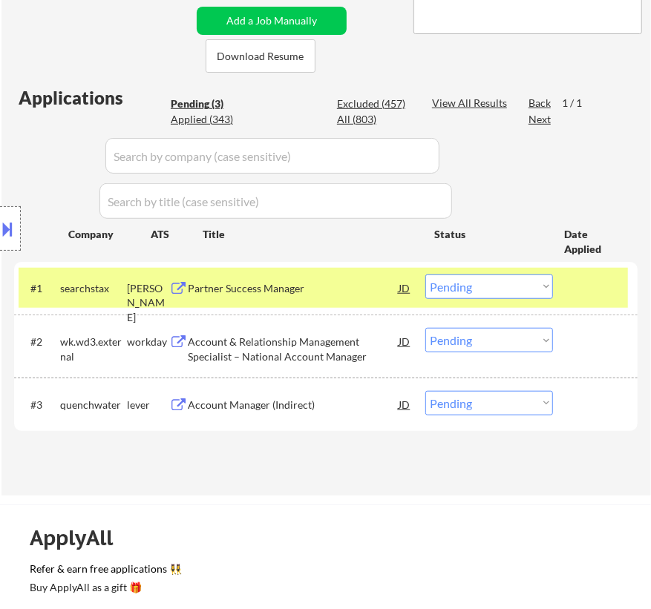
click at [357, 287] on div "Partner Success Manager" at bounding box center [293, 288] width 211 height 15
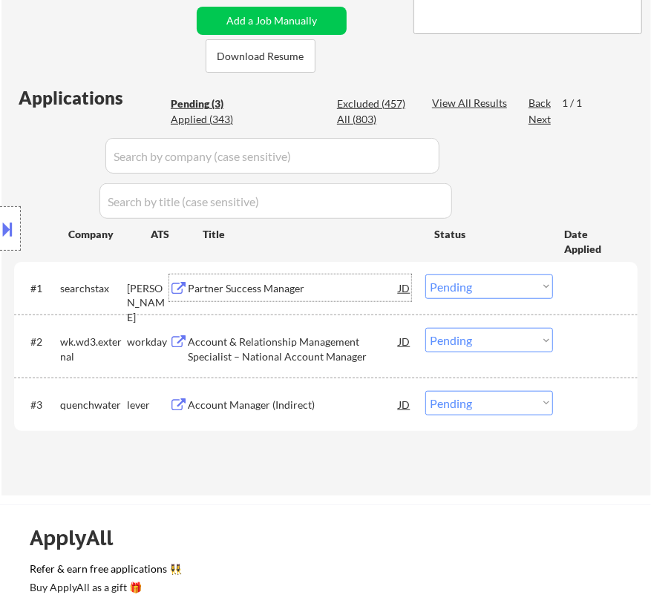
click at [463, 286] on select "Choose an option... Pending Applied Excluded (Questions) Excluded (Expired) Exc…" at bounding box center [489, 287] width 128 height 24
click at [425, 275] on select "Choose an option... Pending Applied Excluded (Questions) Excluded (Expired) Exc…" at bounding box center [489, 287] width 128 height 24
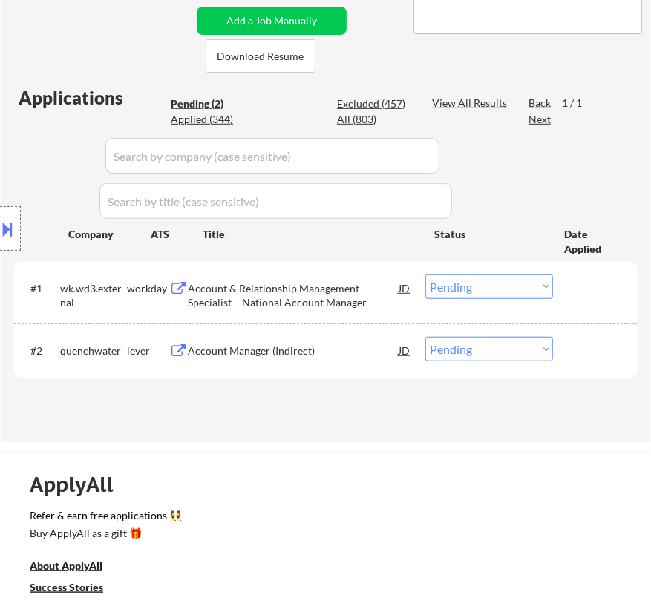
click at [341, 286] on div "Account & Relationship Management Specialist – National Account Manager" at bounding box center [293, 295] width 211 height 29
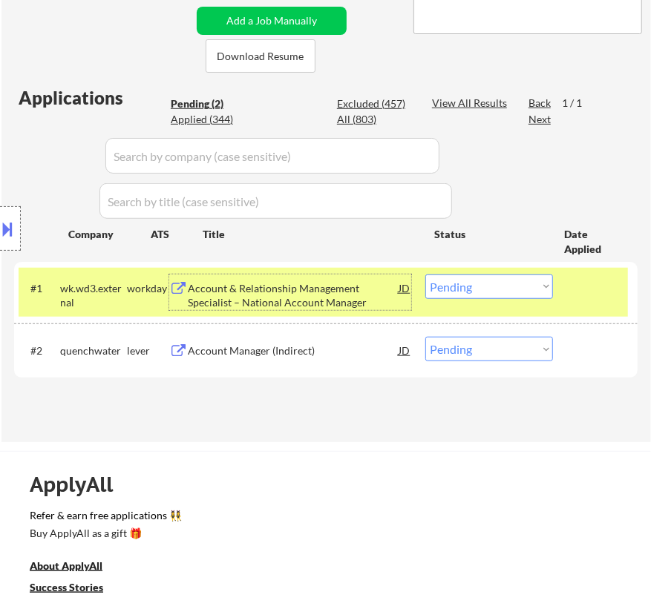
click at [485, 282] on select "Choose an option... Pending Applied Excluded (Questions) Excluded (Expired) Exc…" at bounding box center [489, 287] width 128 height 24
click at [425, 275] on select "Choose an option... Pending Applied Excluded (Questions) Excluded (Expired) Exc…" at bounding box center [489, 287] width 128 height 24
select select ""pending""
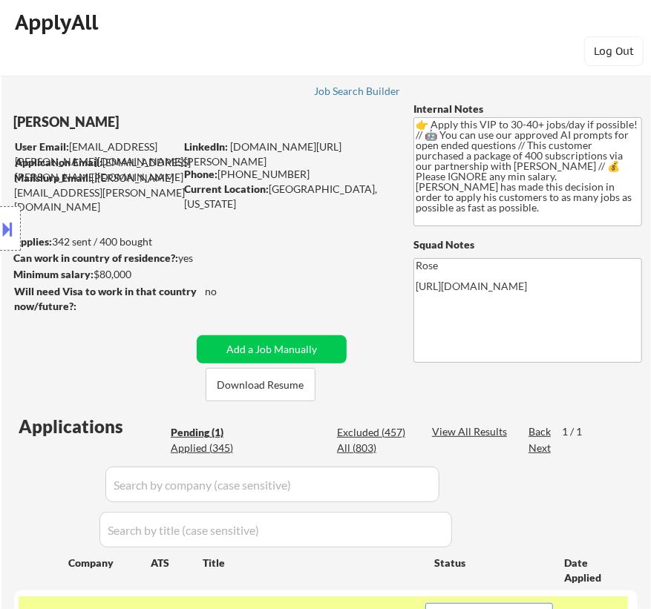
scroll to position [0, 0]
